Goal: Task Accomplishment & Management: Use online tool/utility

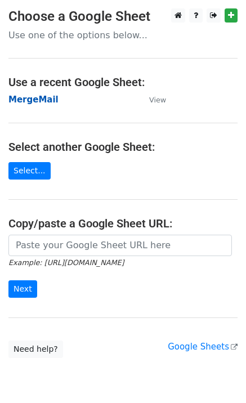
click at [43, 100] on strong "MergeMail" at bounding box center [33, 100] width 50 height 10
click at [50, 103] on strong "MergeMail" at bounding box center [33, 100] width 50 height 10
click at [40, 100] on strong "MergeMail" at bounding box center [33, 100] width 50 height 10
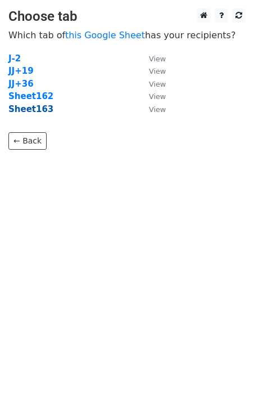
click at [38, 110] on strong "Sheet163" at bounding box center [30, 109] width 45 height 10
click at [35, 112] on strong "Sheet163" at bounding box center [30, 109] width 45 height 10
click at [37, 108] on strong "Sheet163" at bounding box center [30, 109] width 45 height 10
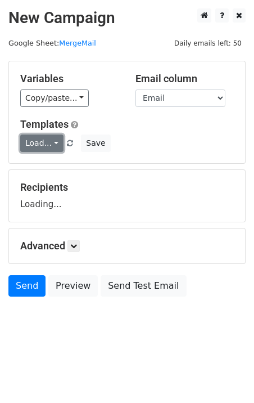
click at [48, 144] on link "Load..." at bounding box center [41, 143] width 43 height 17
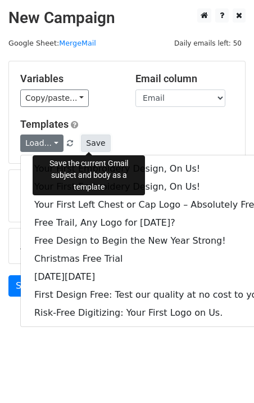
click at [95, 143] on button "Save" at bounding box center [95, 143] width 29 height 17
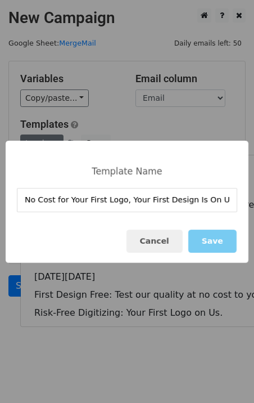
type input "No Cost for Your First Logo, Your First Design Is On Us!"
click at [211, 240] on button "Save" at bounding box center [213, 241] width 48 height 23
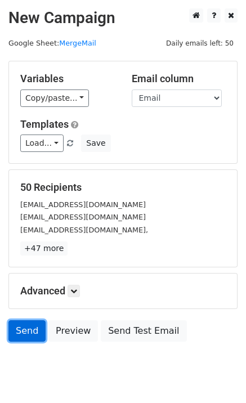
click at [14, 334] on link "Send" at bounding box center [26, 330] width 37 height 21
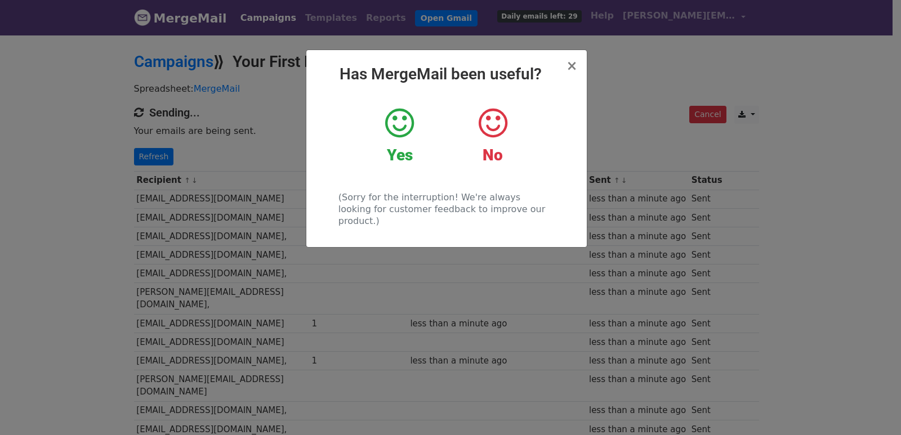
click at [173, 151] on div "× Has MergeMail been useful? Yes No (Sorry for the interruption! We're always l…" at bounding box center [450, 234] width 901 height 401
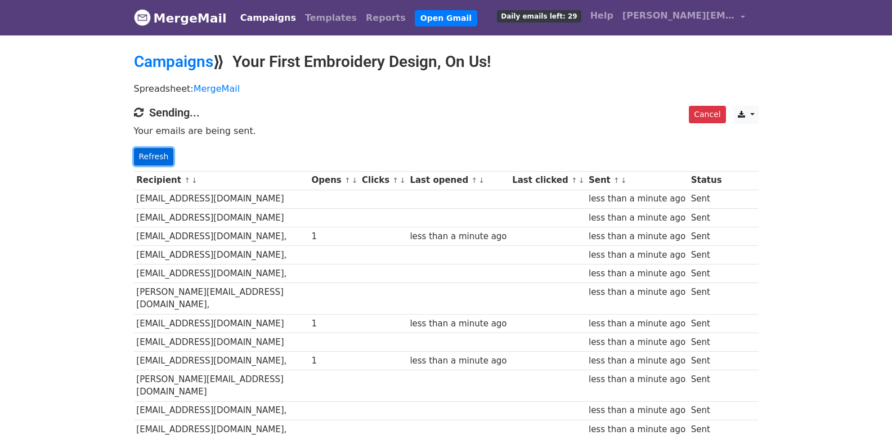
click at [144, 162] on link "Refresh" at bounding box center [154, 156] width 40 height 17
click at [159, 162] on link "Refresh" at bounding box center [154, 156] width 40 height 17
